Goal: Check status: Check status

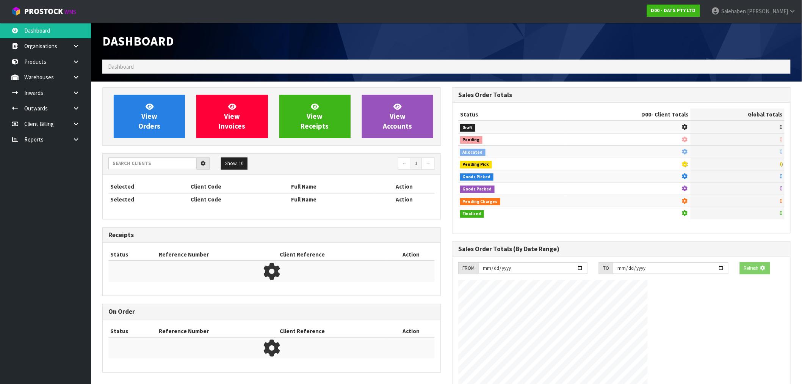
click at [121, 67] on span "Dashboard" at bounding box center [121, 66] width 26 height 7
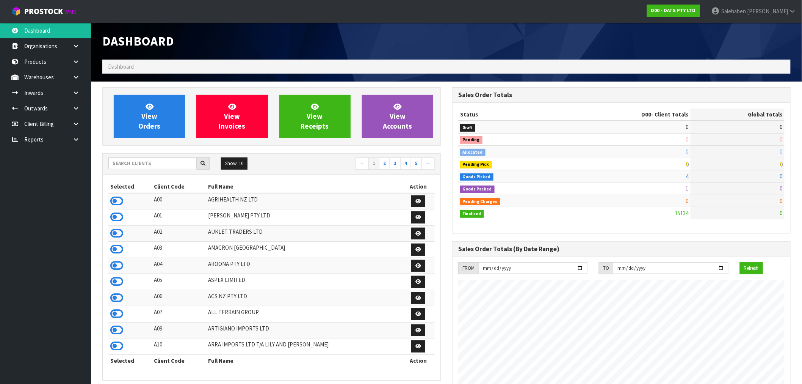
scroll to position [574, 350]
click at [160, 164] on input "text" at bounding box center [152, 163] width 88 height 12
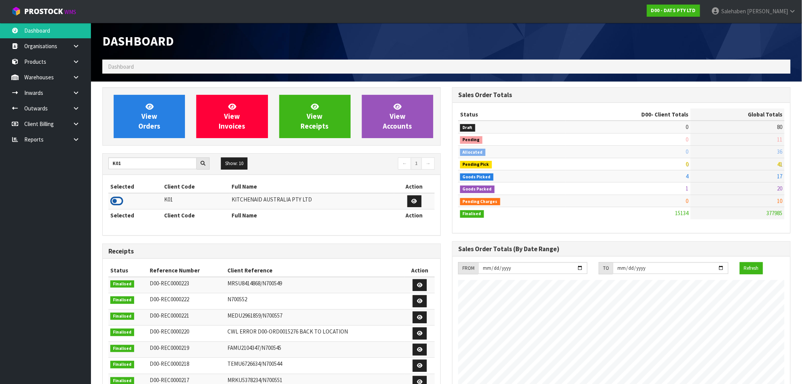
click at [113, 200] on icon at bounding box center [116, 200] width 13 height 11
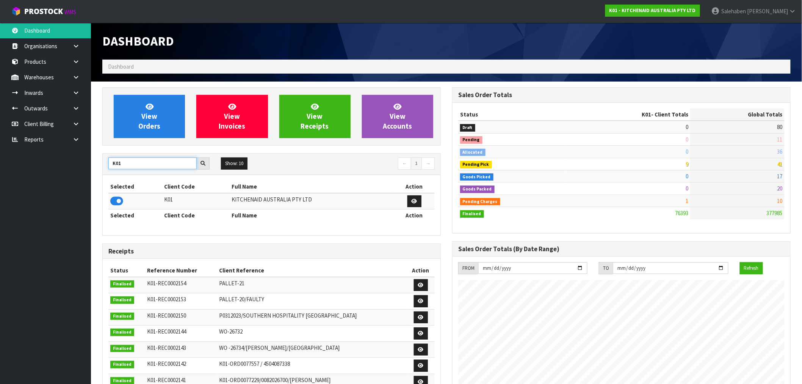
drag, startPoint x: 120, startPoint y: 165, endPoint x: 100, endPoint y: 168, distance: 20.4
click at [100, 168] on div "View Orders View Invoices View Receipts View Accounts K01 Show: 10 5 10 25 50 ←…" at bounding box center [272, 309] width 350 height 444
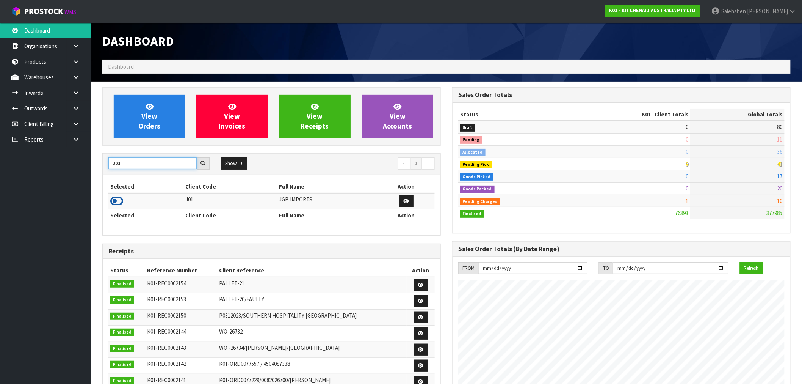
type input "J01"
click at [115, 199] on icon at bounding box center [116, 200] width 13 height 11
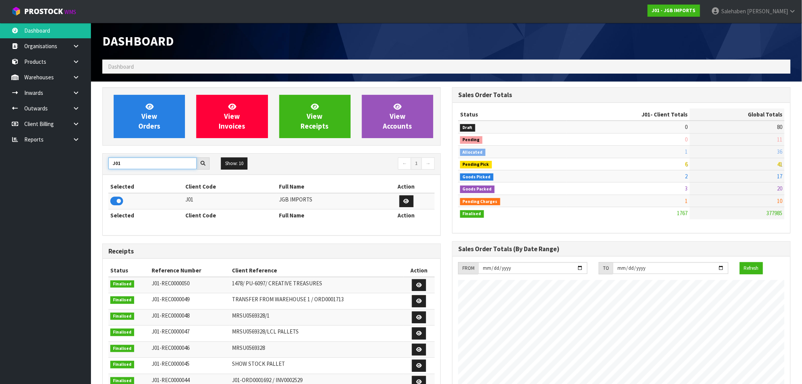
click at [94, 177] on section "View Orders View Invoices View Receipts View Accounts J01 Show: 10 5 10 25 50 ←…" at bounding box center [446, 375] width 711 height 586
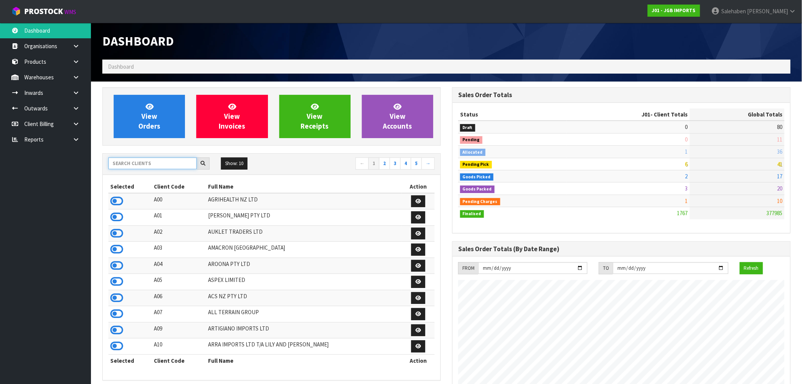
click at [140, 165] on input "text" at bounding box center [152, 163] width 88 height 12
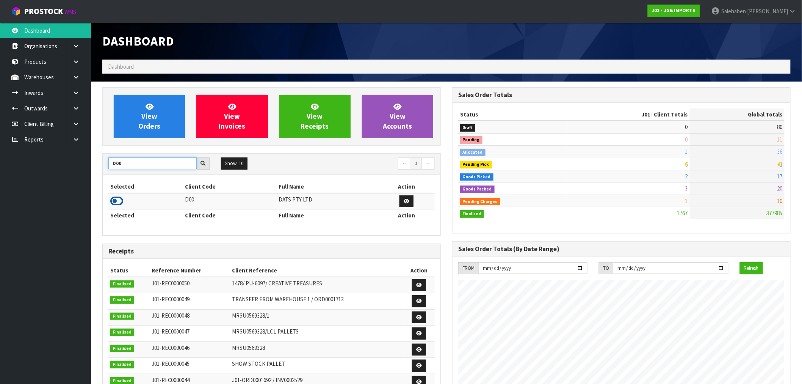
type input "D00"
click at [116, 199] on icon at bounding box center [116, 200] width 13 height 11
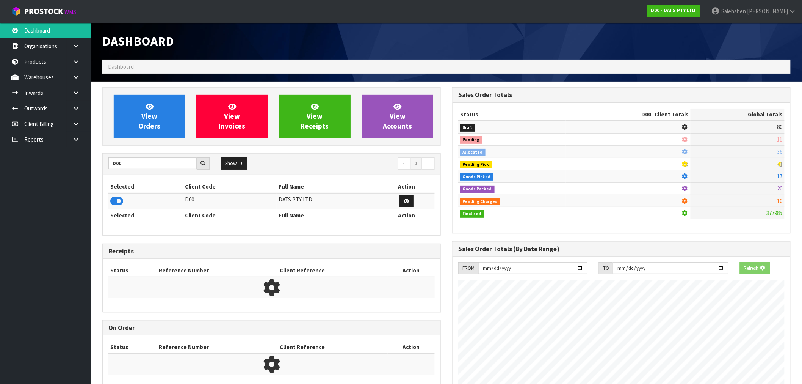
scroll to position [378636, 378759]
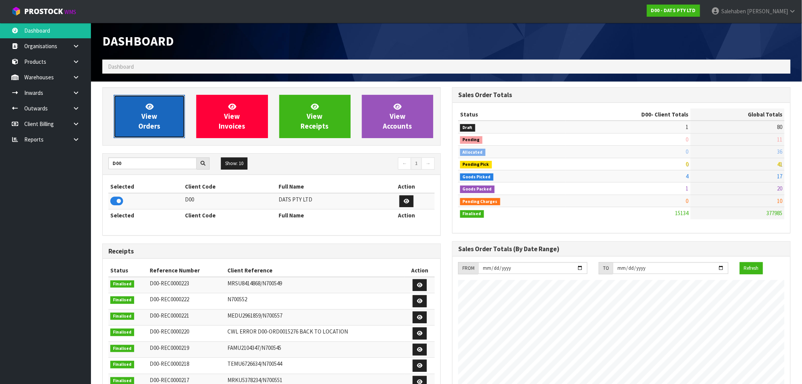
click at [148, 124] on span "View Orders" at bounding box center [149, 116] width 22 height 28
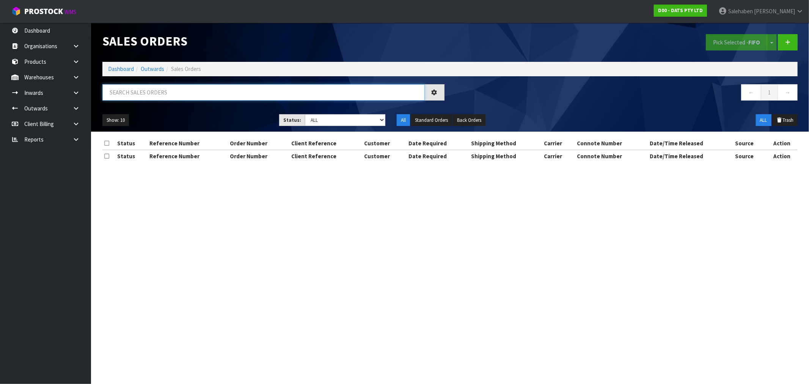
click at [148, 93] on input "text" at bounding box center [263, 92] width 322 height 16
paste input "CWL7715119"
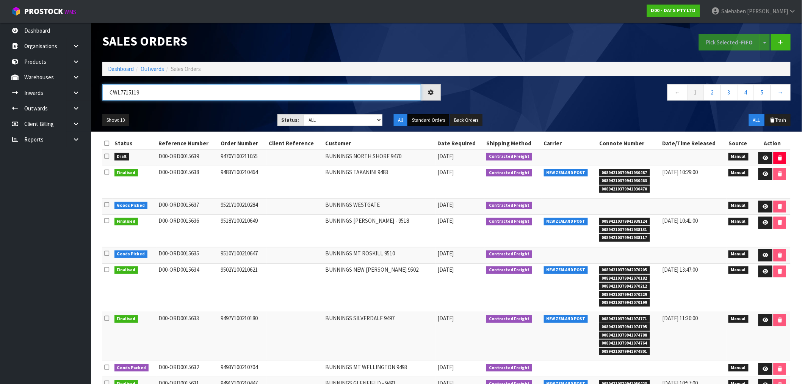
type input "CWL7715119"
click at [428, 116] on button "Standard Orders" at bounding box center [428, 120] width 41 height 12
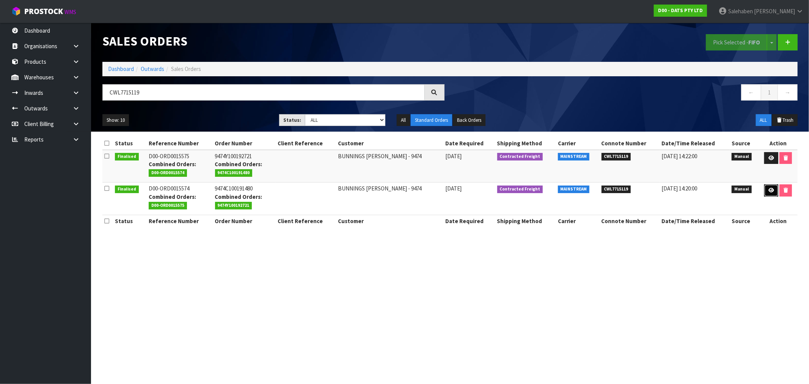
click at [765, 188] on link at bounding box center [771, 190] width 14 height 12
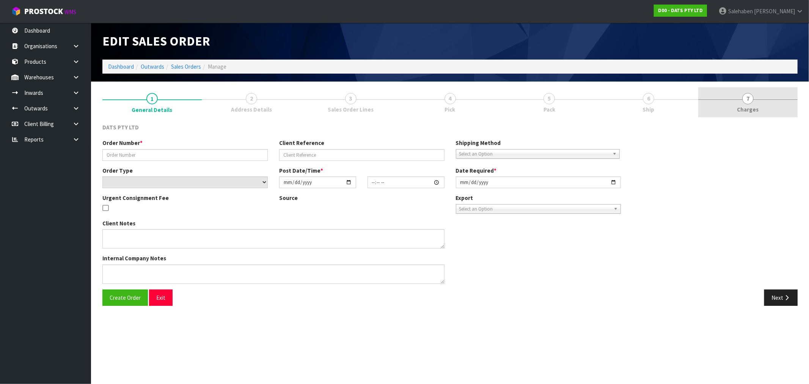
type input "9474C100191480"
select select "number:0"
type input "2025-08-14"
type input "09:37:00.000"
type input "2025-08-14"
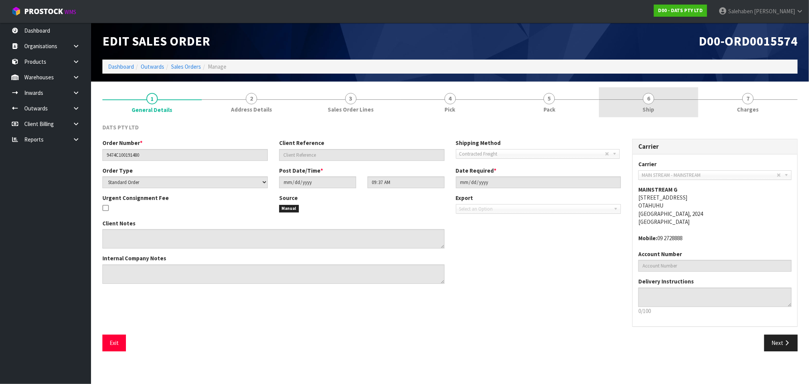
click at [646, 105] on span "Ship" at bounding box center [649, 109] width 12 height 8
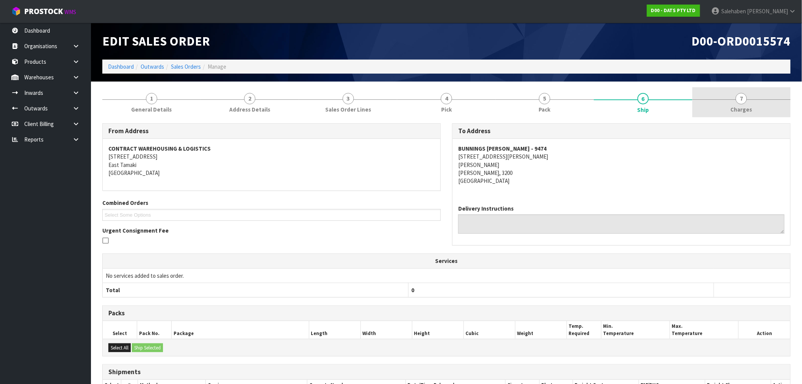
click at [744, 103] on span "7" at bounding box center [741, 98] width 11 height 11
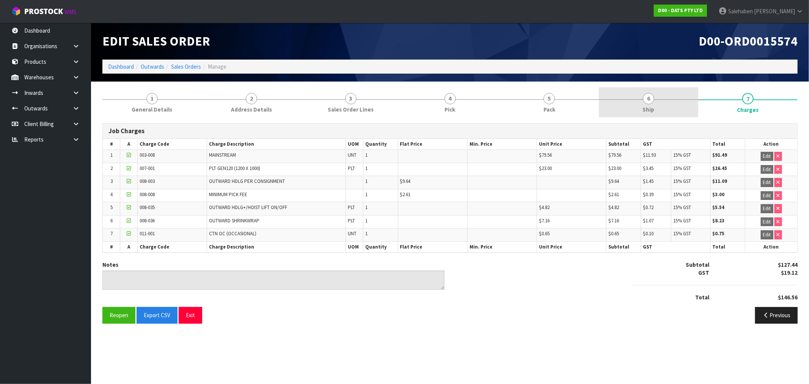
click at [644, 105] on span "Ship" at bounding box center [649, 109] width 12 height 8
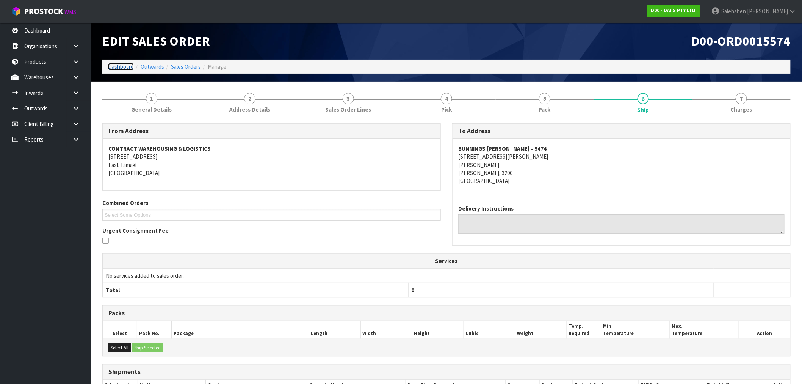
click at [122, 63] on link "Dashboard" at bounding box center [121, 66] width 26 height 7
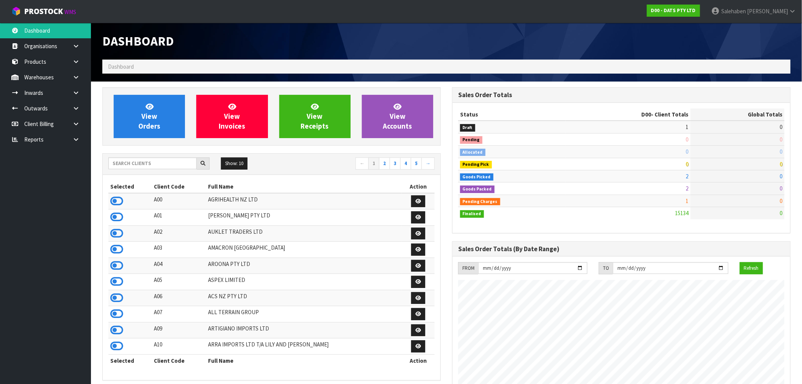
scroll to position [574, 350]
click at [133, 158] on input "text" at bounding box center [152, 163] width 88 height 12
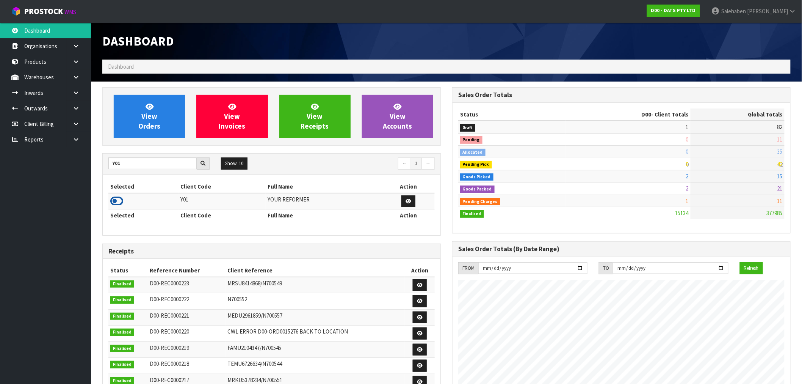
click at [118, 203] on icon at bounding box center [116, 200] width 13 height 11
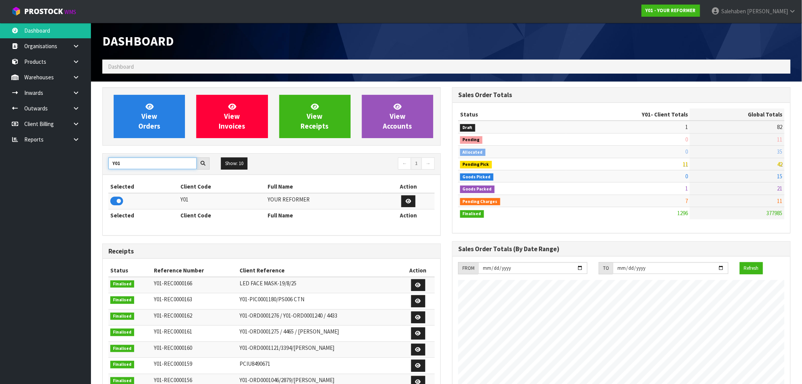
drag, startPoint x: 130, startPoint y: 164, endPoint x: 118, endPoint y: 165, distance: 12.5
click at [123, 165] on input "Y01" at bounding box center [152, 163] width 88 height 12
type input "Y"
type input "K01"
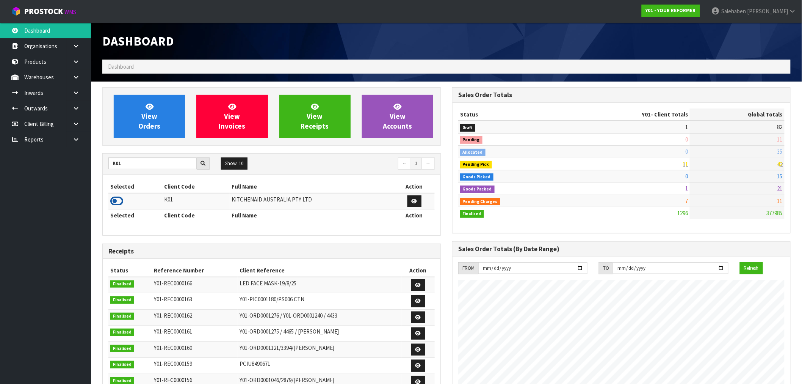
click at [117, 202] on icon at bounding box center [116, 200] width 13 height 11
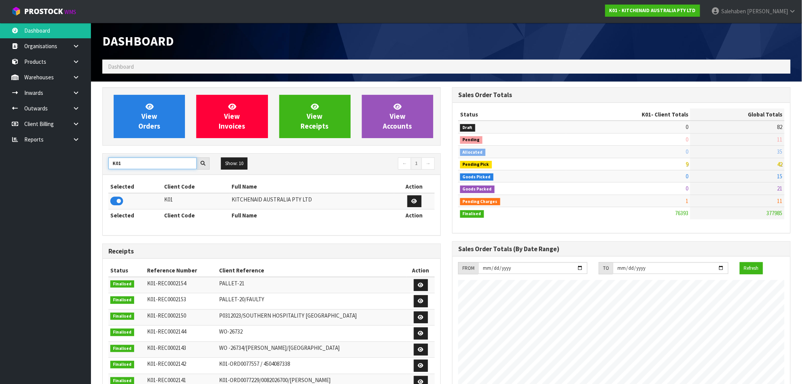
drag, startPoint x: 122, startPoint y: 166, endPoint x: 104, endPoint y: 168, distance: 18.3
click at [104, 168] on div "K01" at bounding box center [159, 163] width 113 height 12
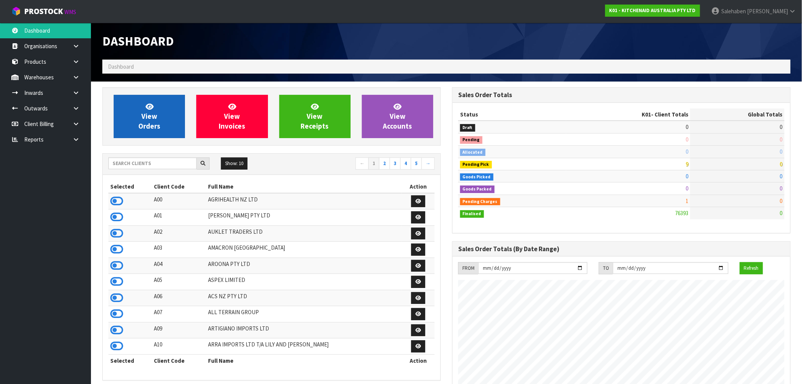
scroll to position [574, 350]
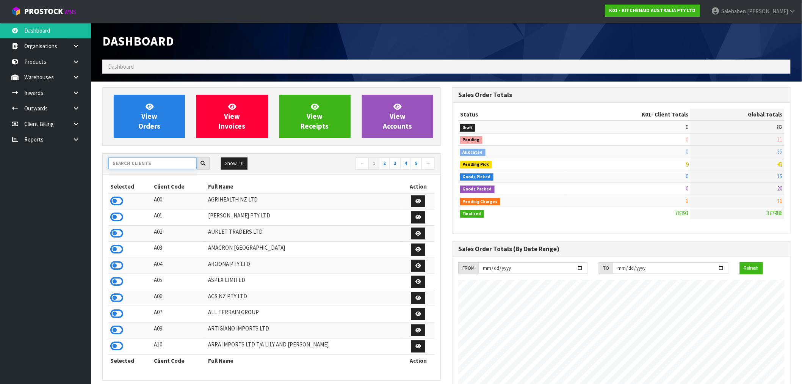
click at [140, 161] on input "text" at bounding box center [152, 163] width 88 height 12
click at [138, 162] on input "text" at bounding box center [152, 163] width 88 height 12
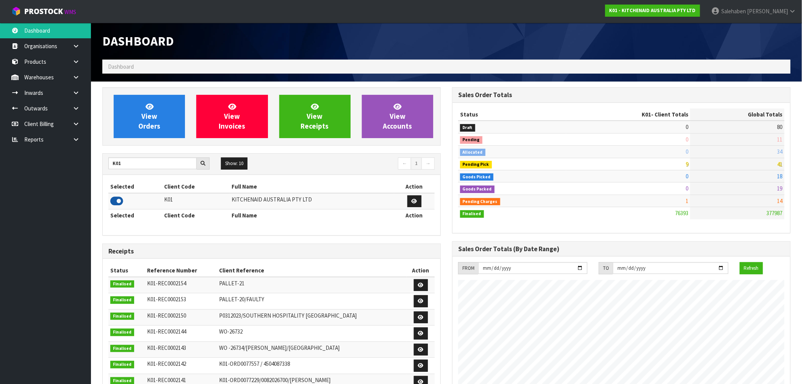
click at [118, 201] on icon at bounding box center [116, 200] width 13 height 11
drag, startPoint x: 124, startPoint y: 165, endPoint x: 97, endPoint y: 173, distance: 27.5
click at [99, 172] on div "View Orders View Invoices View Receipts View Accounts K01 Show: 10 5 10 25 50 ←…" at bounding box center [272, 309] width 350 height 444
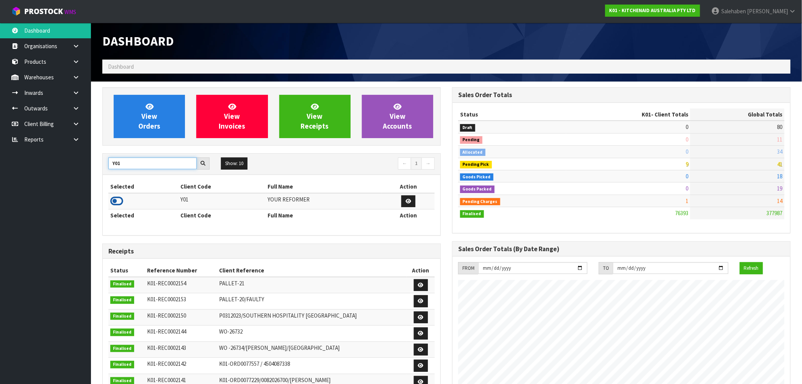
type input "Y01"
click at [112, 200] on icon at bounding box center [116, 200] width 13 height 11
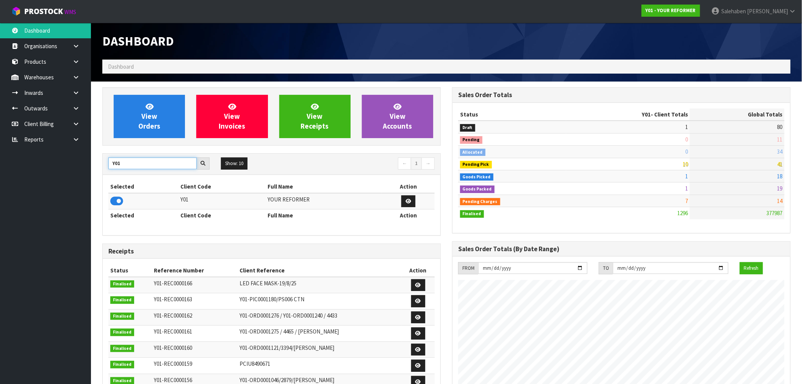
drag, startPoint x: 124, startPoint y: 165, endPoint x: 101, endPoint y: 165, distance: 23.1
click at [101, 165] on div "View Orders View Invoices View Receipts View Accounts Y01 Show: 10 5 10 25 50 ←…" at bounding box center [272, 307] width 350 height 440
type input "A00"
click at [118, 202] on icon at bounding box center [116, 200] width 13 height 11
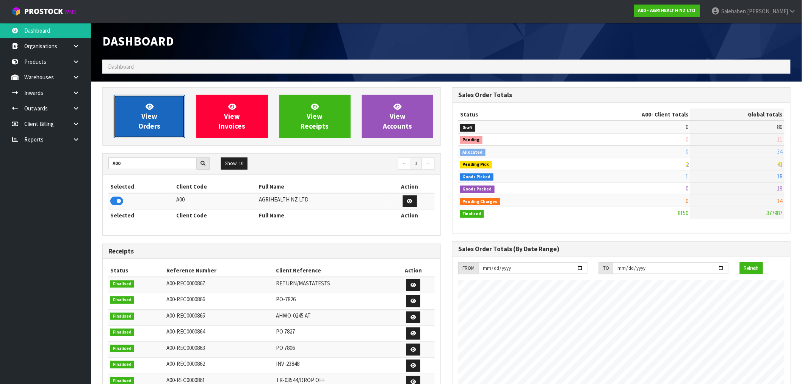
click at [168, 109] on link "View Orders" at bounding box center [149, 116] width 71 height 43
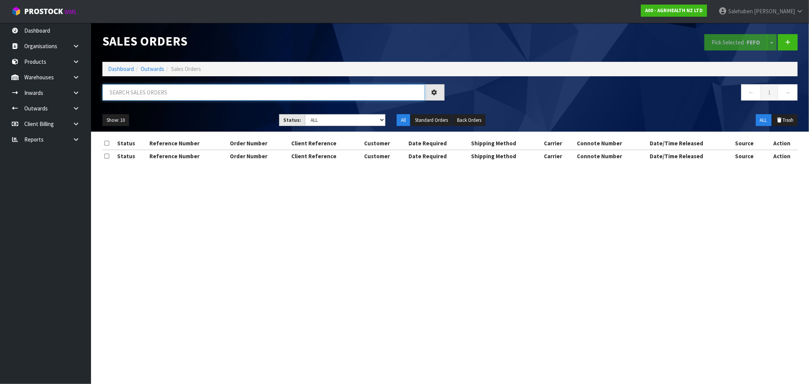
click at [251, 91] on input "text" at bounding box center [263, 92] width 322 height 16
paste input "FWM58212857"
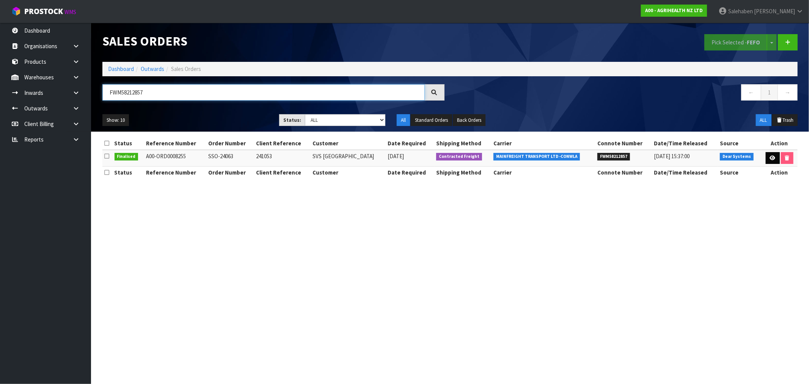
type input "FWM58212857"
click at [770, 157] on icon at bounding box center [773, 157] width 6 height 5
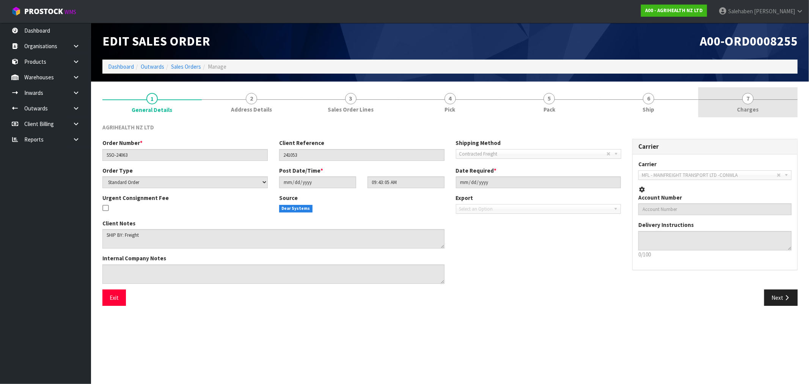
click at [749, 108] on span "Charges" at bounding box center [748, 109] width 22 height 8
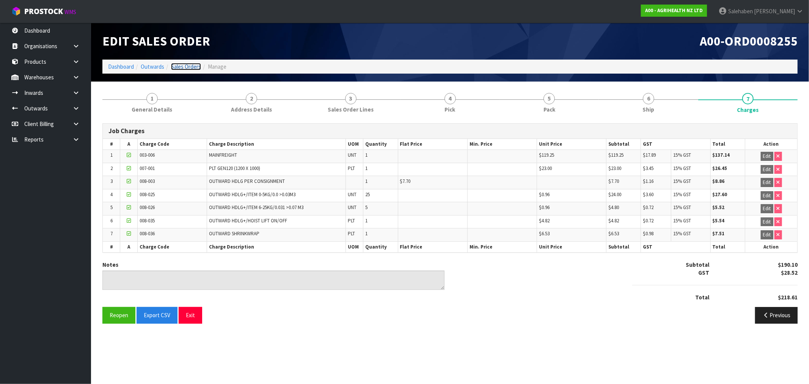
click at [182, 65] on link "Sales Orders" at bounding box center [186, 66] width 30 height 7
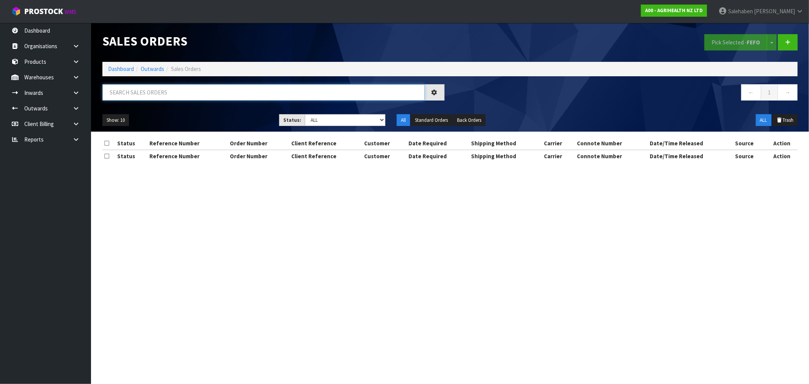
click at [160, 96] on input "text" at bounding box center [263, 92] width 322 height 16
paste input "FWM58212784"
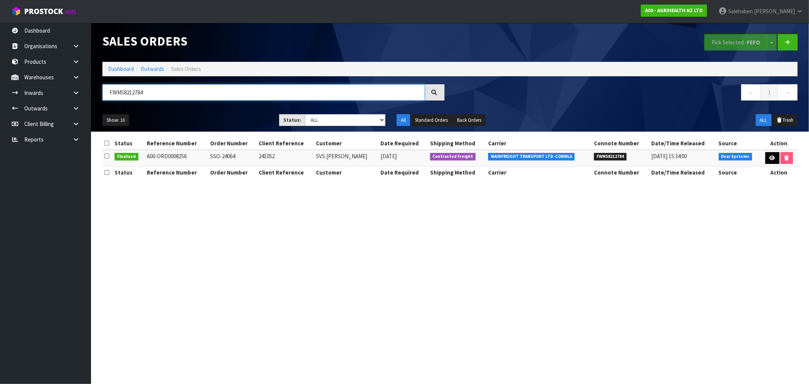
type input "FWM58212784"
click at [770, 155] on link at bounding box center [772, 158] width 14 height 12
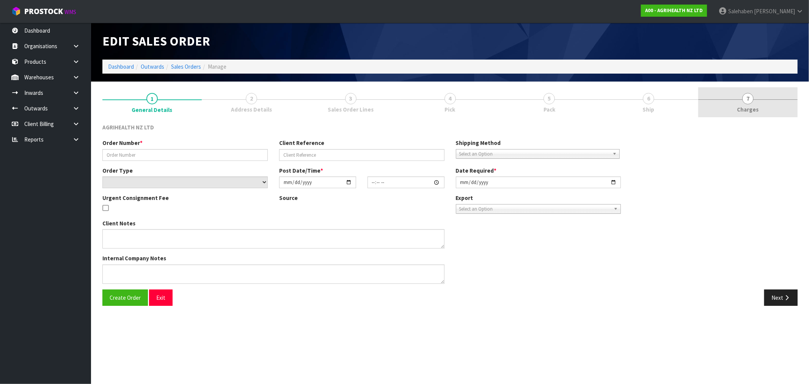
click at [745, 108] on span "Charges" at bounding box center [748, 109] width 22 height 8
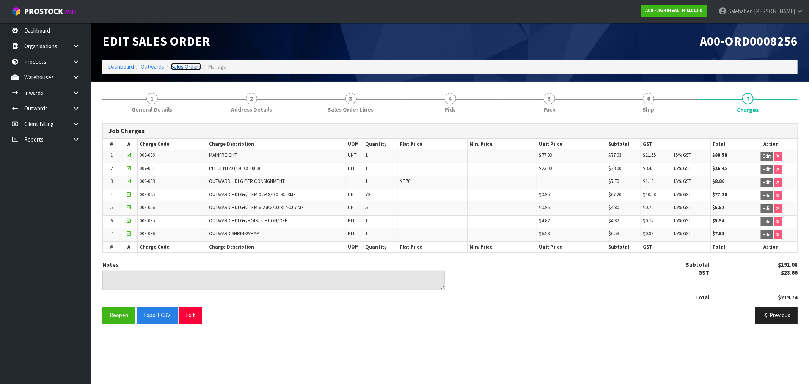
click at [177, 65] on link "Sales Orders" at bounding box center [186, 66] width 30 height 7
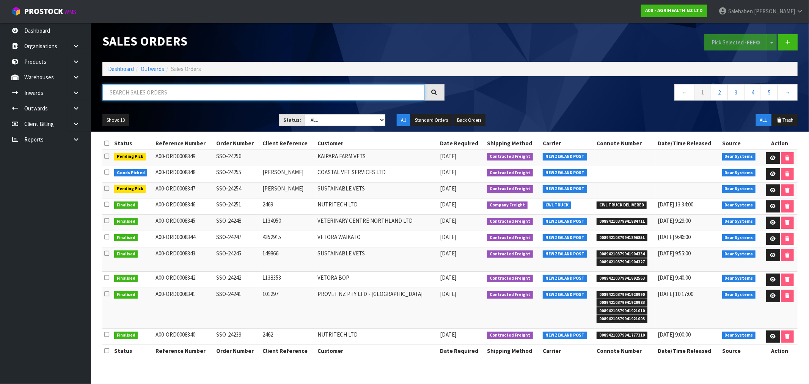
paste input "FWM58250494"
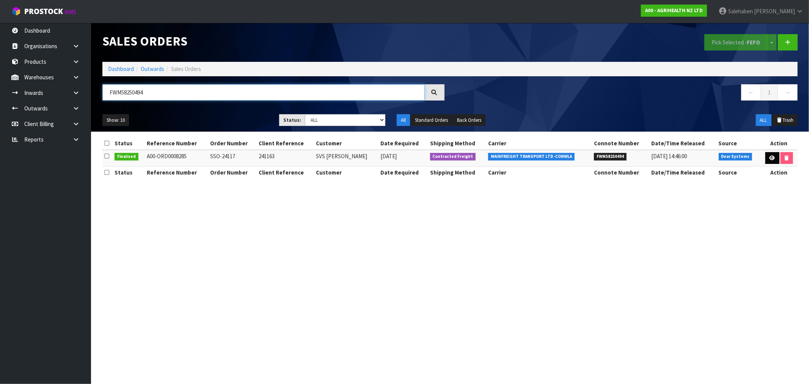
type input "FWM58250494"
click at [769, 158] on icon at bounding box center [772, 157] width 6 height 5
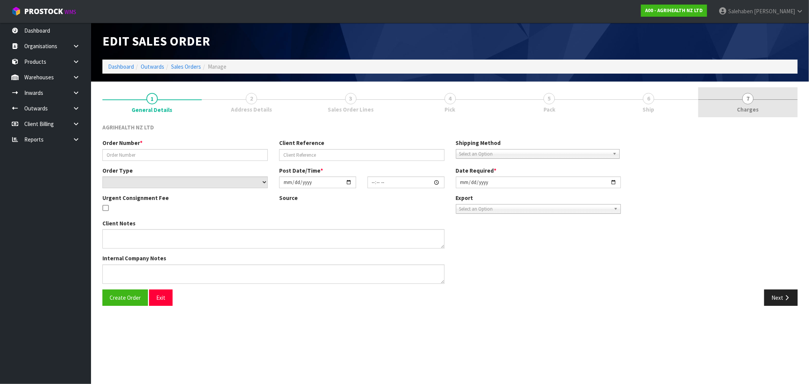
type input "SSO-24117"
type input "241163"
select select "number:0"
type input "2025-08-13"
type input "10:24:14.000"
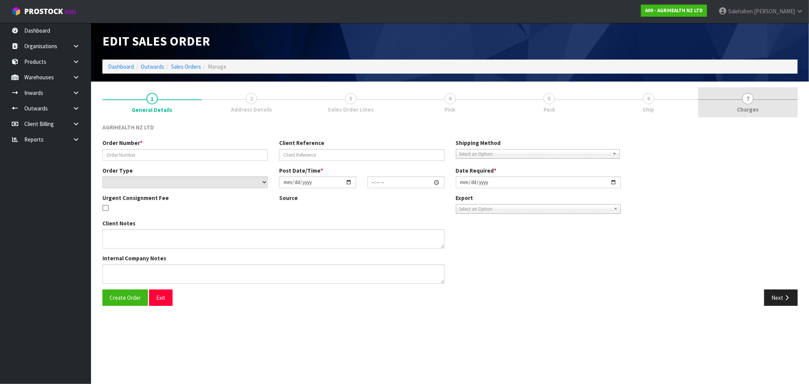
type input "2025-08-13"
type textarea "SHIP BY: Freight"
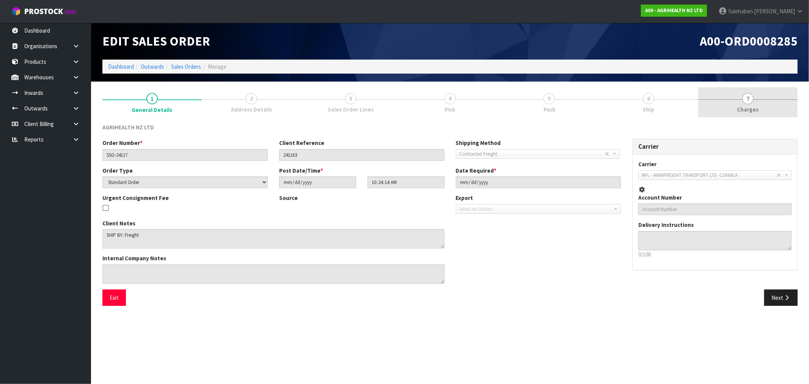
click at [748, 110] on span "Charges" at bounding box center [748, 109] width 22 height 8
